Goal: Transaction & Acquisition: Purchase product/service

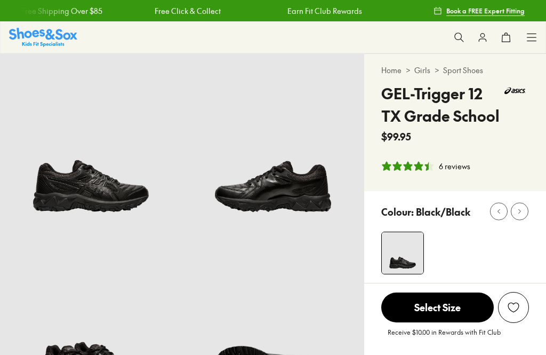
select select "*"
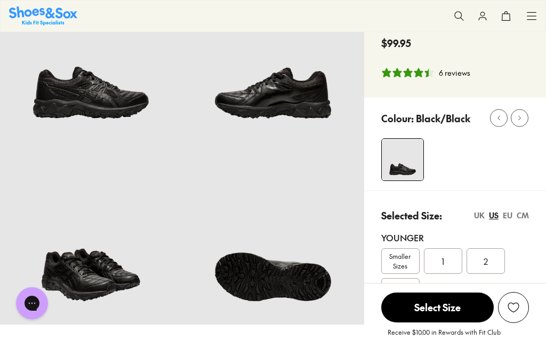
click at [483, 211] on div "UK" at bounding box center [479, 215] width 11 height 11
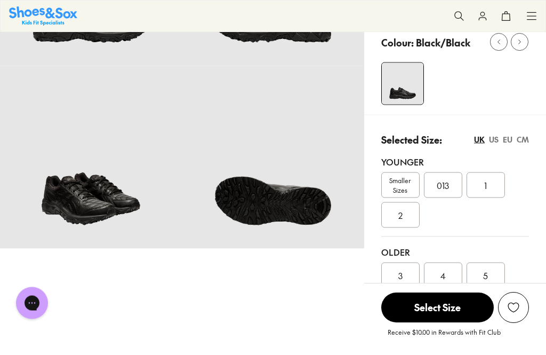
scroll to position [176, 0]
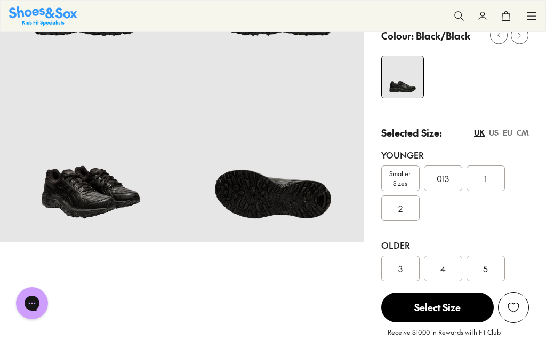
click at [499, 137] on div "US" at bounding box center [494, 132] width 10 height 11
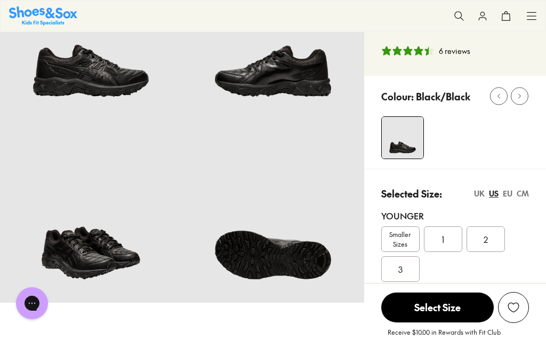
scroll to position [115, 0]
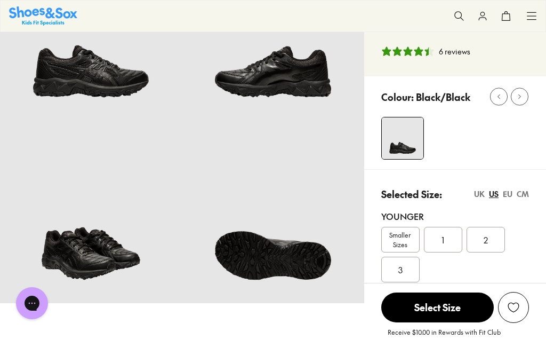
click at [509, 191] on div "EU" at bounding box center [508, 193] width 10 height 11
click at [483, 197] on div "UK" at bounding box center [479, 193] width 11 height 11
click at [503, 192] on div "EU" at bounding box center [508, 193] width 10 height 11
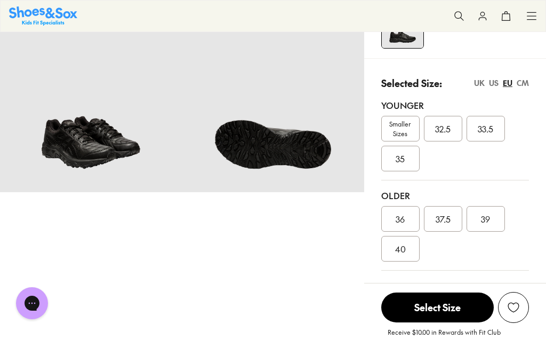
scroll to position [226, 0]
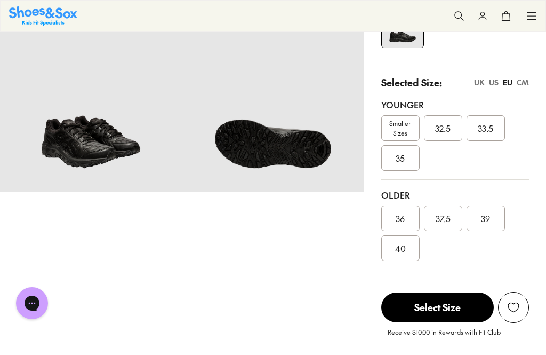
click at [530, 78] on div "Selected Size: UK US EU CM Younger Smaller Sizes 32.5 33.5 35 Older 36 37.5 39 …" at bounding box center [455, 168] width 182 height 221
click at [523, 84] on div "CM" at bounding box center [523, 82] width 12 height 11
click at [522, 84] on div "CM" at bounding box center [523, 82] width 12 height 11
click at [522, 86] on div "CM" at bounding box center [523, 82] width 12 height 11
click at [521, 85] on div "CM" at bounding box center [523, 82] width 12 height 11
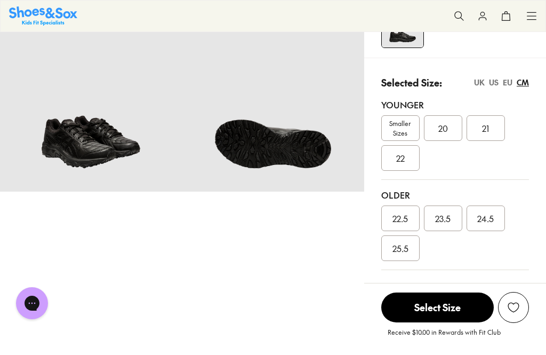
scroll to position [227, 0]
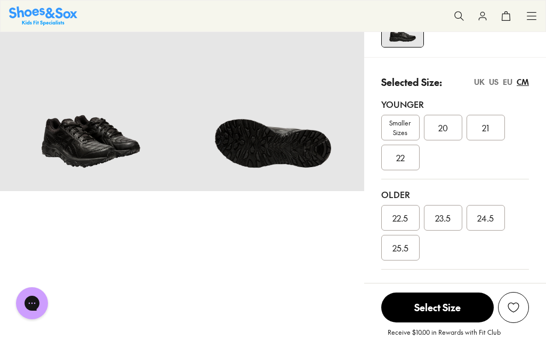
click at [497, 76] on div "US" at bounding box center [494, 81] width 10 height 11
click at [501, 79] on div "UK US EU CM" at bounding box center [501, 81] width 55 height 11
click at [509, 85] on div "EU" at bounding box center [508, 81] width 10 height 11
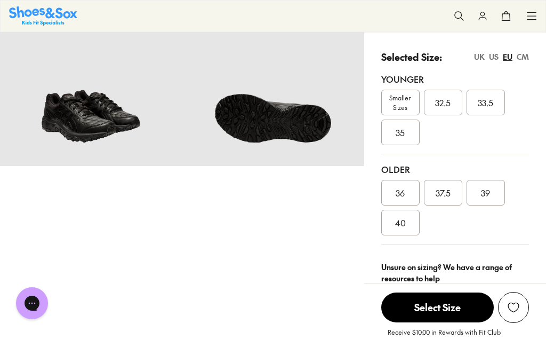
scroll to position [251, 0]
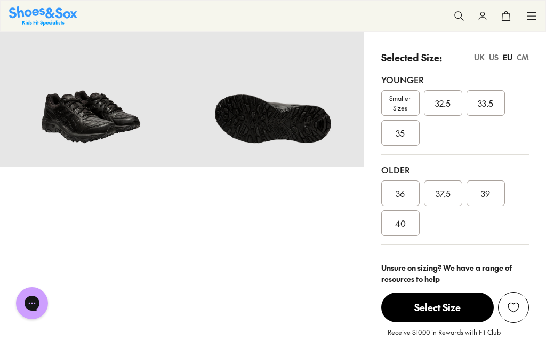
click at [495, 53] on div "US" at bounding box center [494, 57] width 10 height 11
click at [481, 52] on div "UK" at bounding box center [479, 57] width 11 height 11
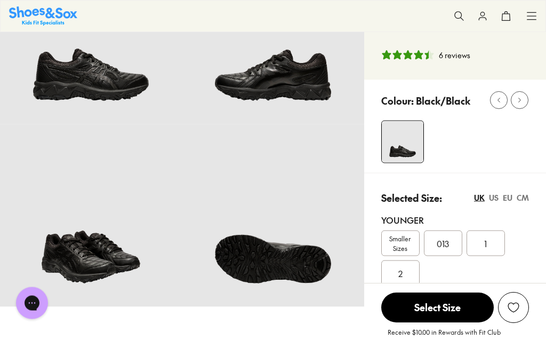
scroll to position [111, 0]
click at [532, 94] on div at bounding box center [514, 100] width 48 height 18
click at [519, 100] on icon at bounding box center [520, 100] width 8 height 8
click at [484, 98] on div "Colour: Black/Black" at bounding box center [463, 99] width 165 height 23
click at [274, 165] on img at bounding box center [273, 215] width 182 height 182
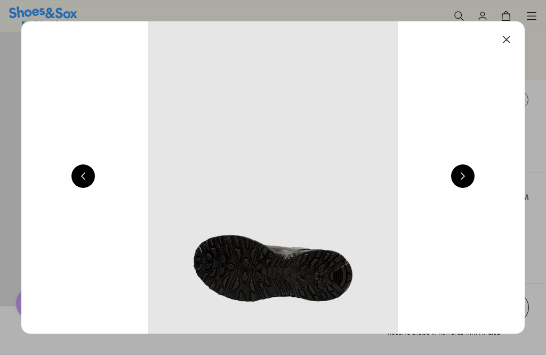
scroll to position [0, 2013]
click at [464, 176] on button at bounding box center [462, 175] width 23 height 23
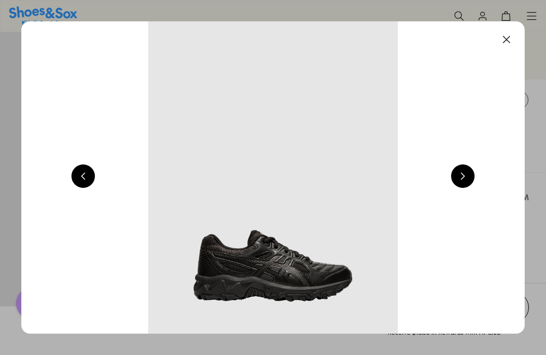
click at [463, 174] on button at bounding box center [462, 175] width 23 height 23
click at [512, 44] on button at bounding box center [506, 39] width 23 height 23
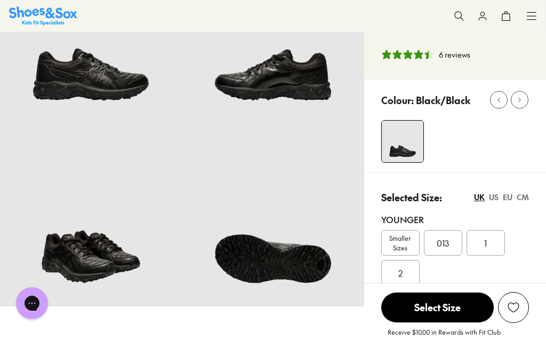
click at [180, 119] on img at bounding box center [91, 33] width 182 height 182
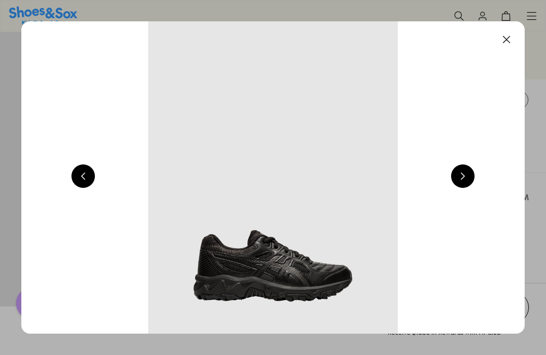
click at [463, 175] on button at bounding box center [462, 175] width 23 height 23
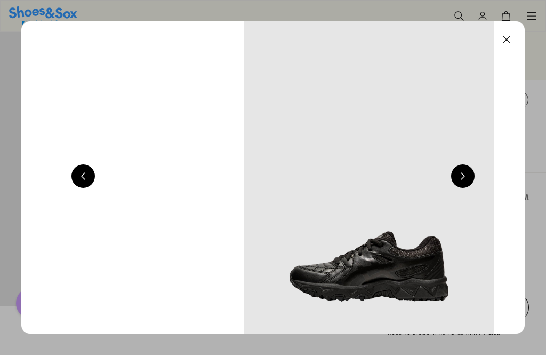
scroll to position [0, 1007]
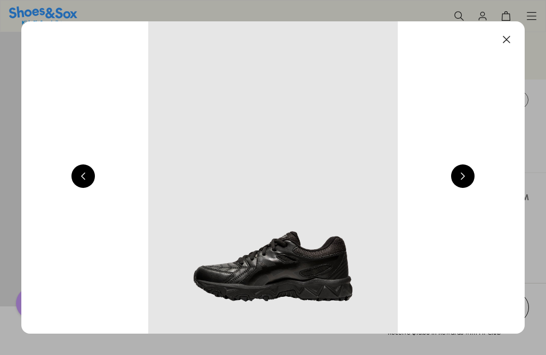
click at [508, 42] on button at bounding box center [506, 39] width 23 height 23
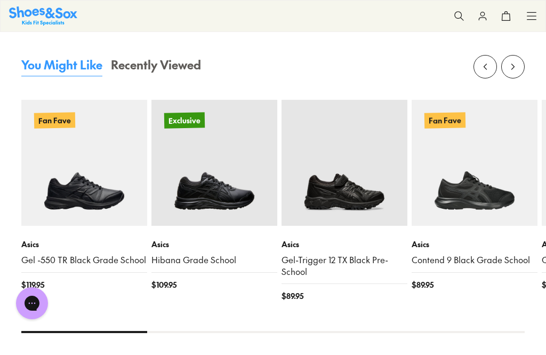
scroll to position [1166, 0]
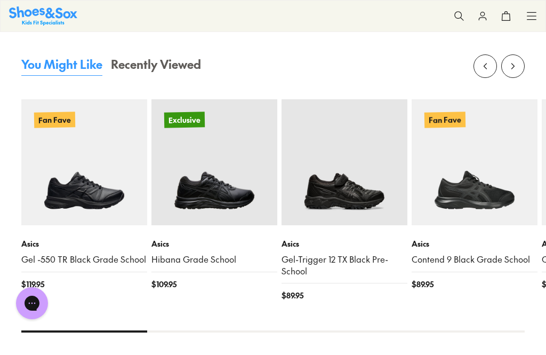
click at [366, 209] on img at bounding box center [345, 162] width 126 height 126
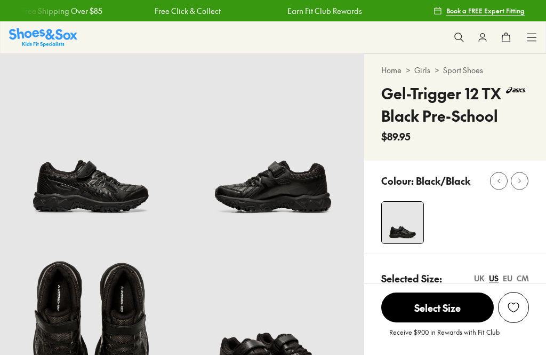
scroll to position [172, 0]
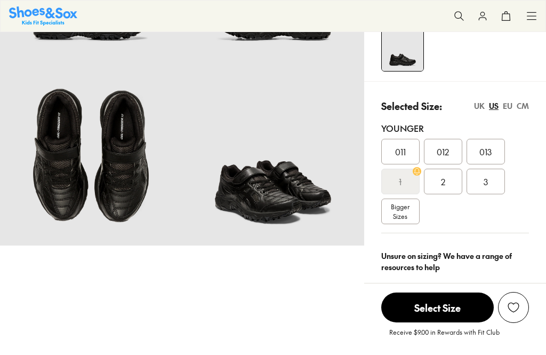
select select "*"
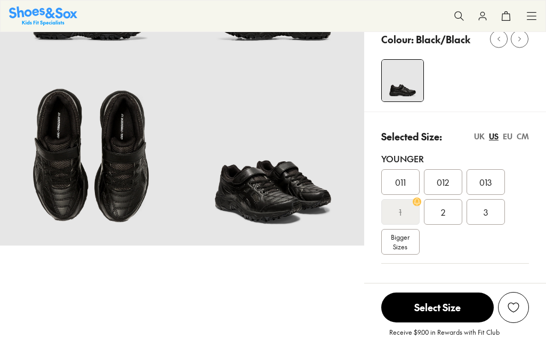
scroll to position [0, 0]
click at [480, 136] on div "UK" at bounding box center [479, 136] width 11 height 11
click at [484, 132] on div "UK" at bounding box center [479, 136] width 11 height 11
click at [483, 136] on div "UK" at bounding box center [479, 136] width 11 height 11
click at [465, 134] on div "Selected Size: UK US EU CM" at bounding box center [455, 136] width 148 height 14
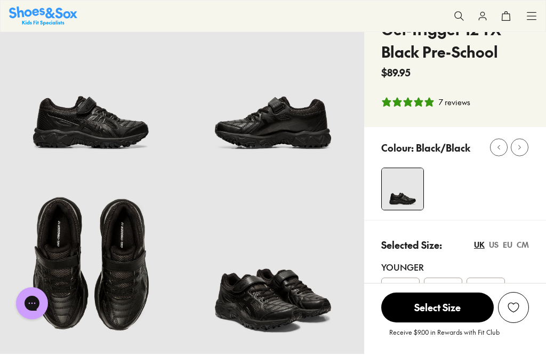
scroll to position [141, 0]
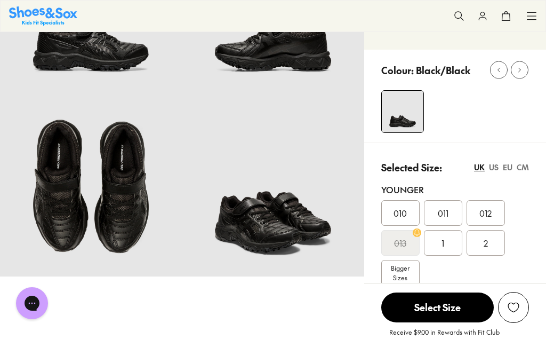
click at [424, 169] on p "Selected Size:" at bounding box center [411, 167] width 61 height 14
click at [406, 210] on span "010" at bounding box center [399, 212] width 13 height 13
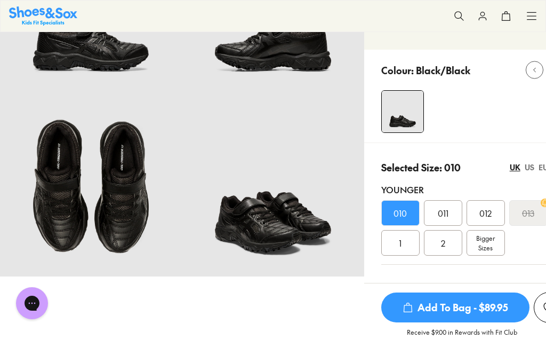
click at [412, 208] on div "010" at bounding box center [400, 213] width 38 height 26
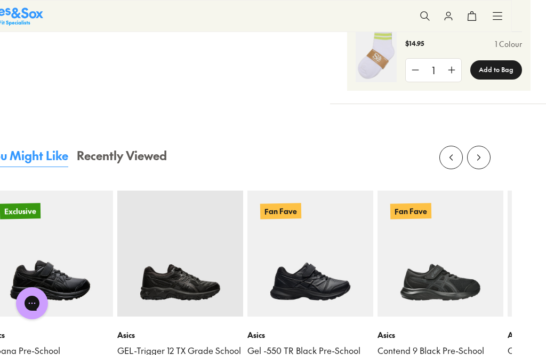
scroll to position [966, 34]
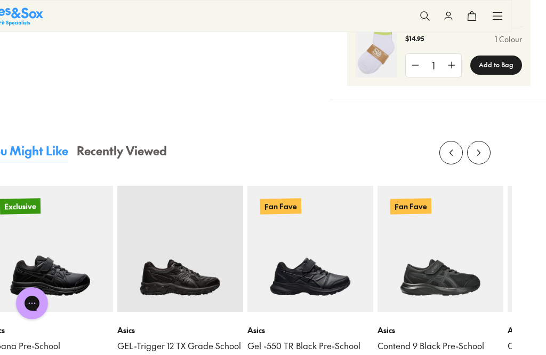
click at [340, 237] on img at bounding box center [310, 249] width 126 height 126
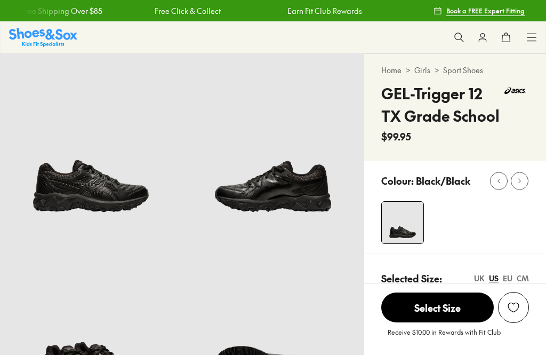
scroll to position [110, 0]
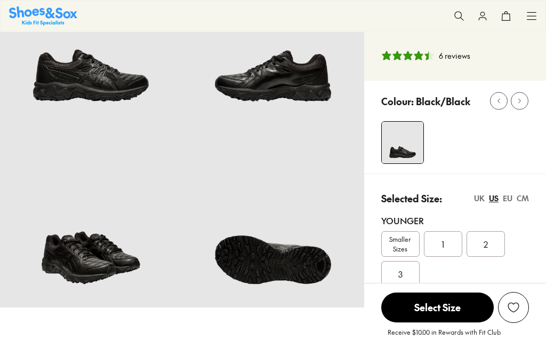
select select "*"
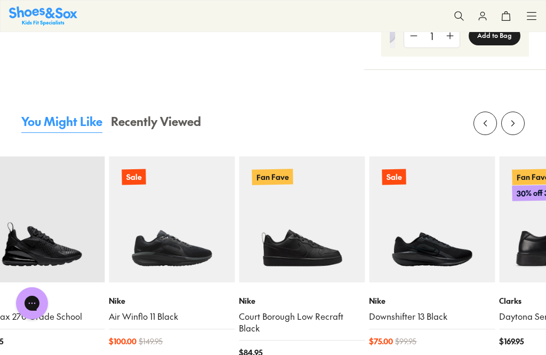
scroll to position [1105, 0]
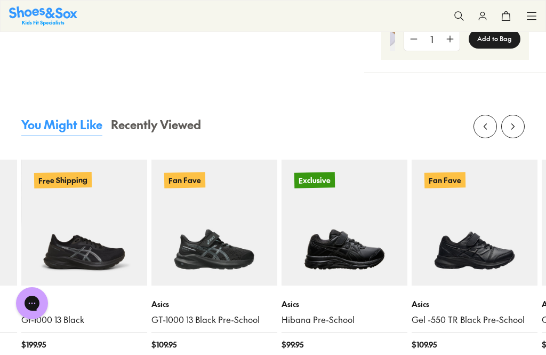
click at [358, 211] on img at bounding box center [345, 222] width 126 height 126
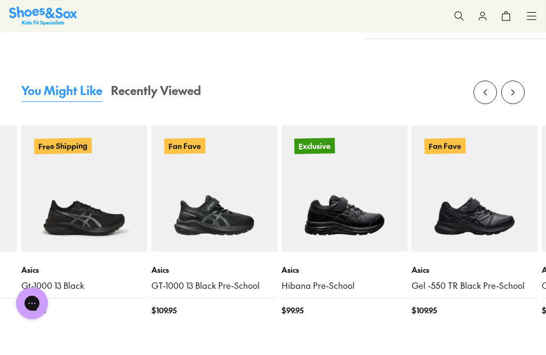
click at [242, 235] on img at bounding box center [214, 188] width 126 height 126
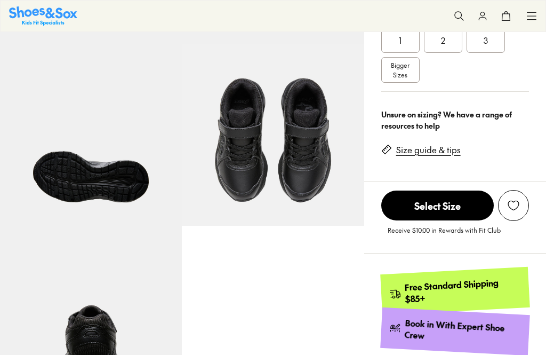
select select "*"
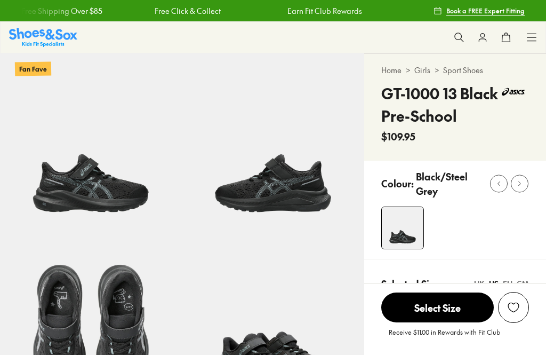
scroll to position [234, 0]
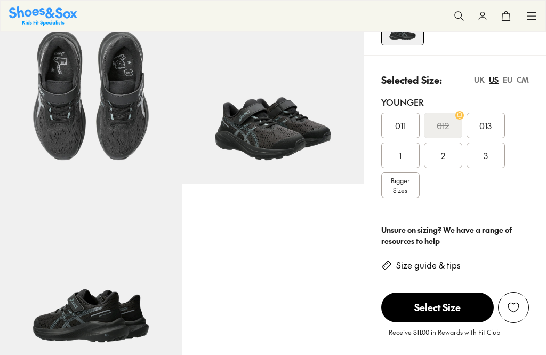
select select "*"
